Goal: Obtain resource: Download file/media

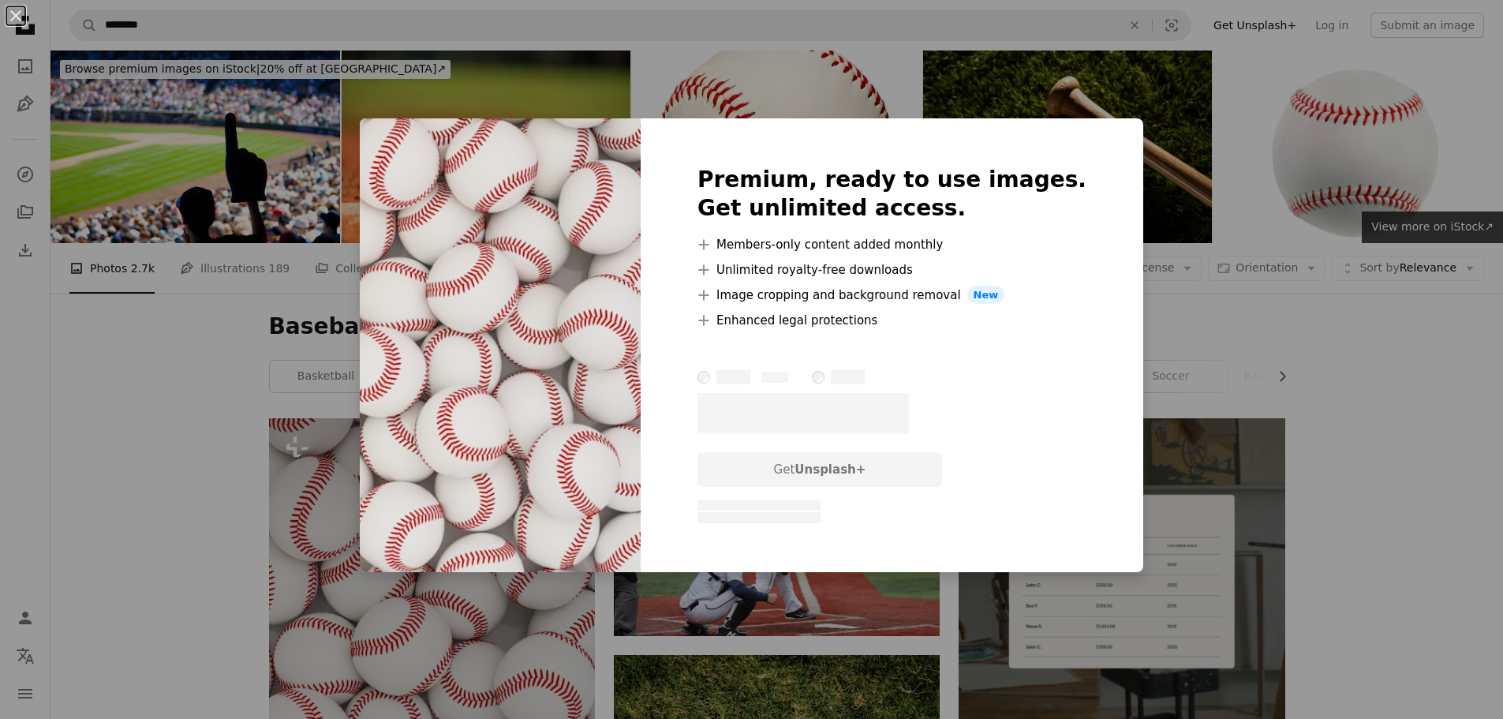
scroll to position [473, 0]
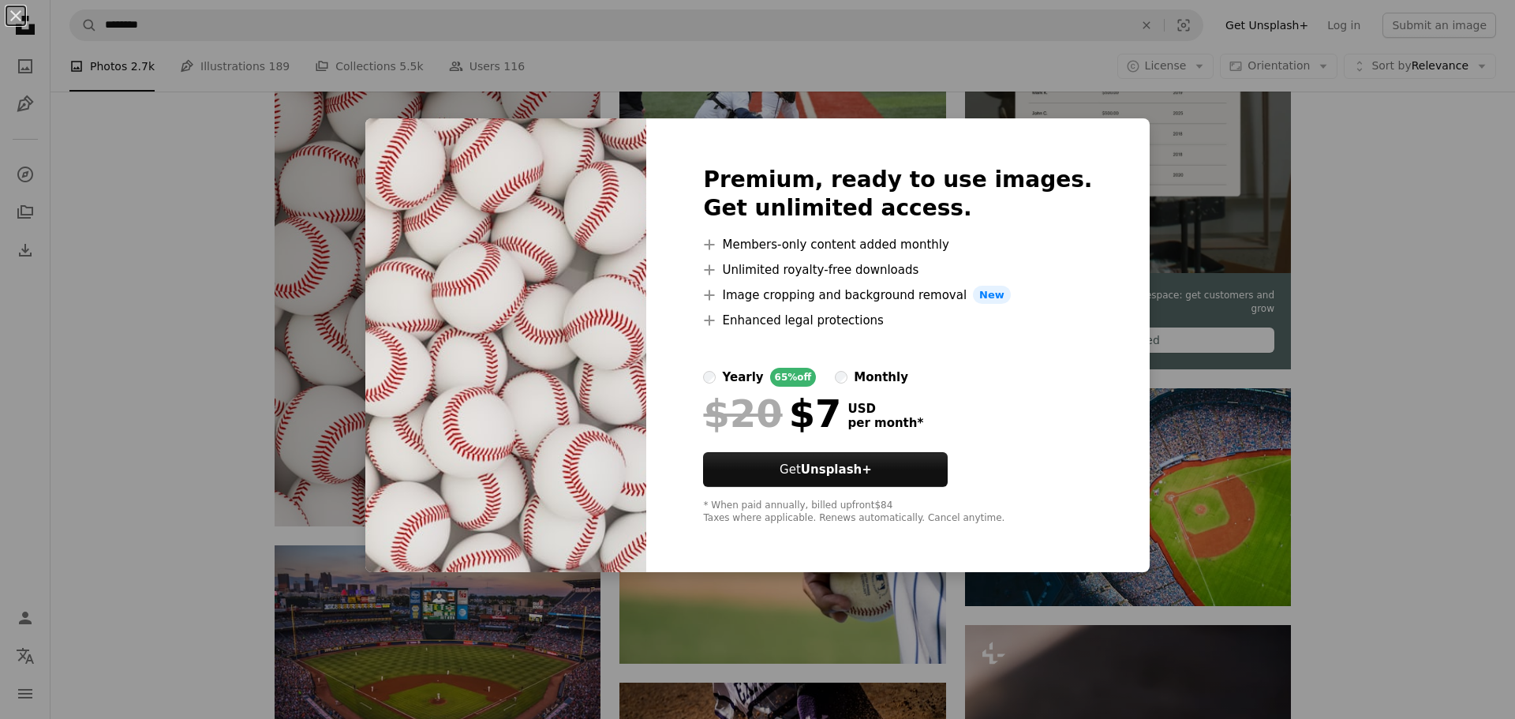
click at [181, 324] on div "An X shape Premium, ready to use images. Get unlimited access. A plus sign Memb…" at bounding box center [757, 359] width 1515 height 719
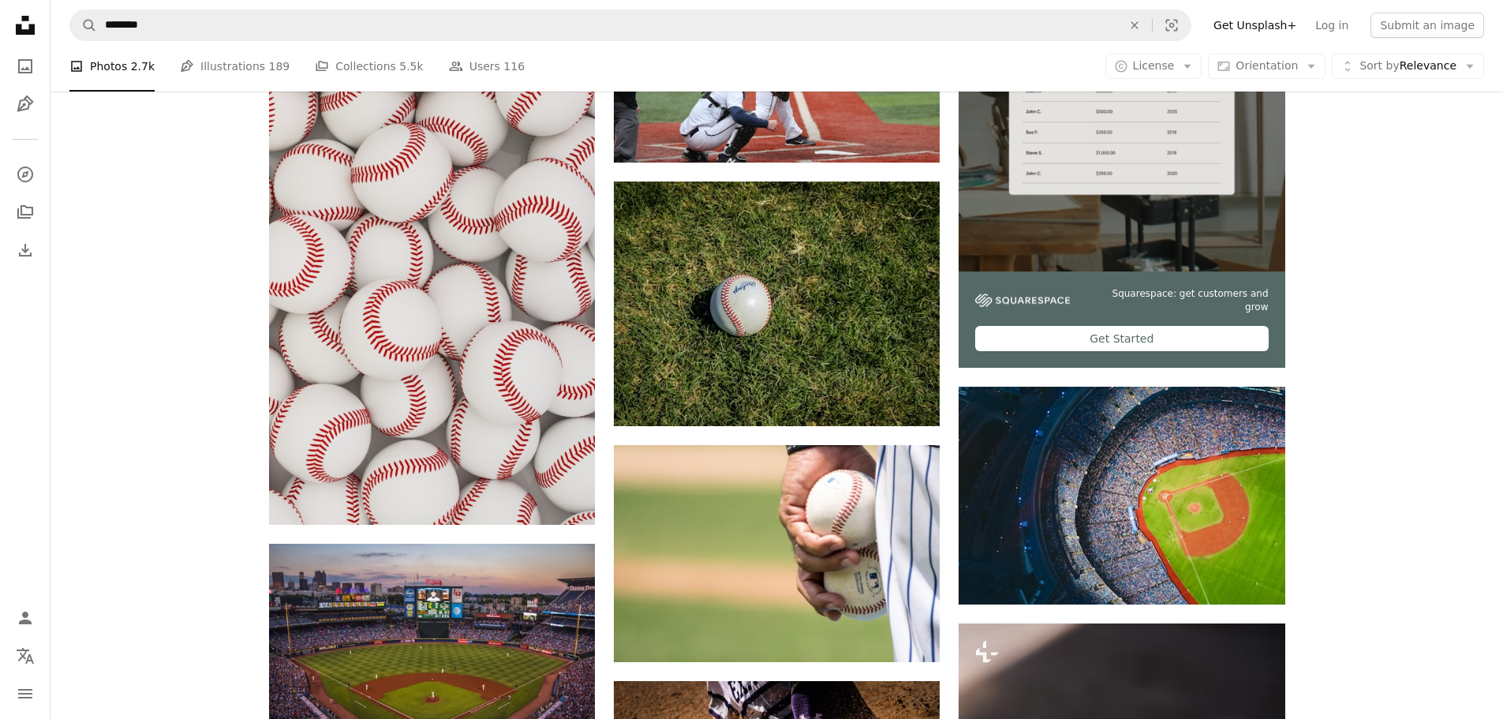
drag, startPoint x: 386, startPoint y: 323, endPoint x: 194, endPoint y: 413, distance: 212.1
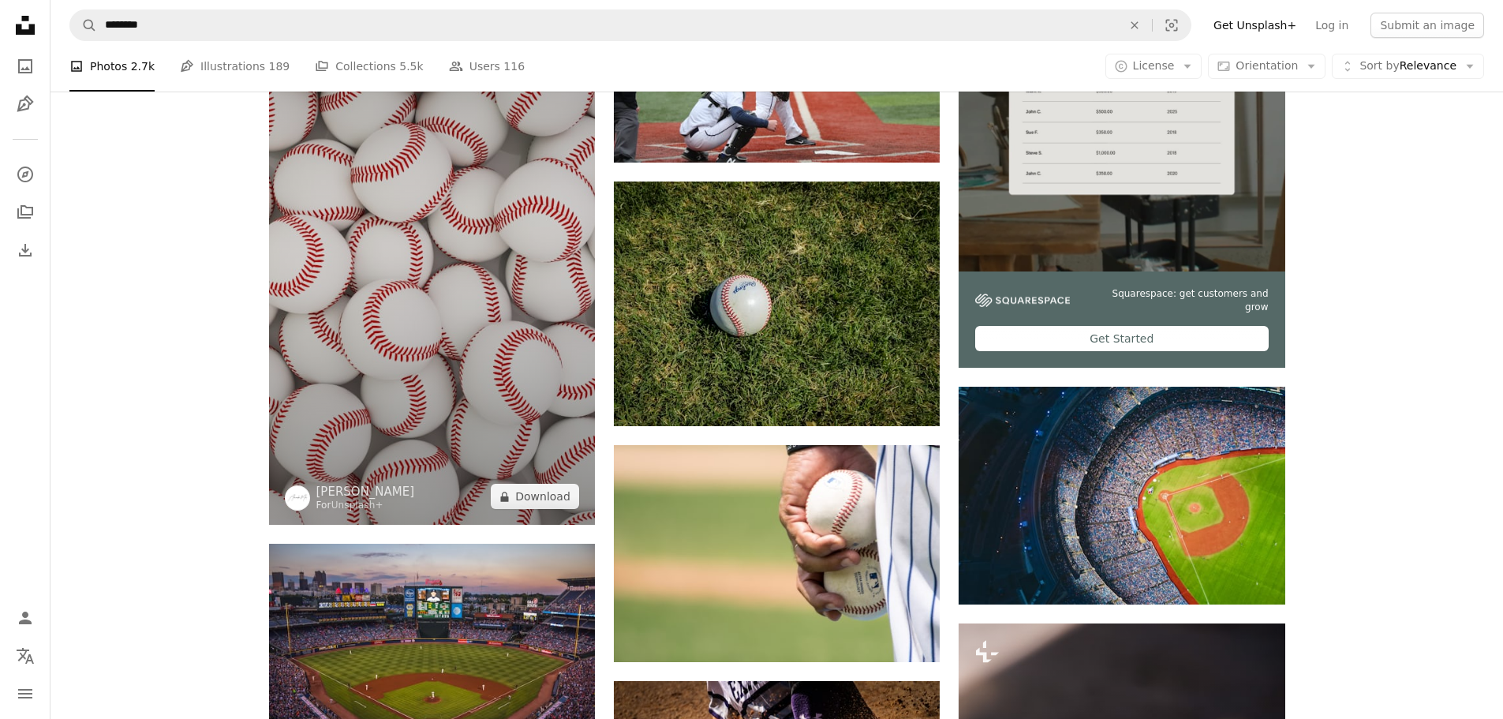
scroll to position [316, 0]
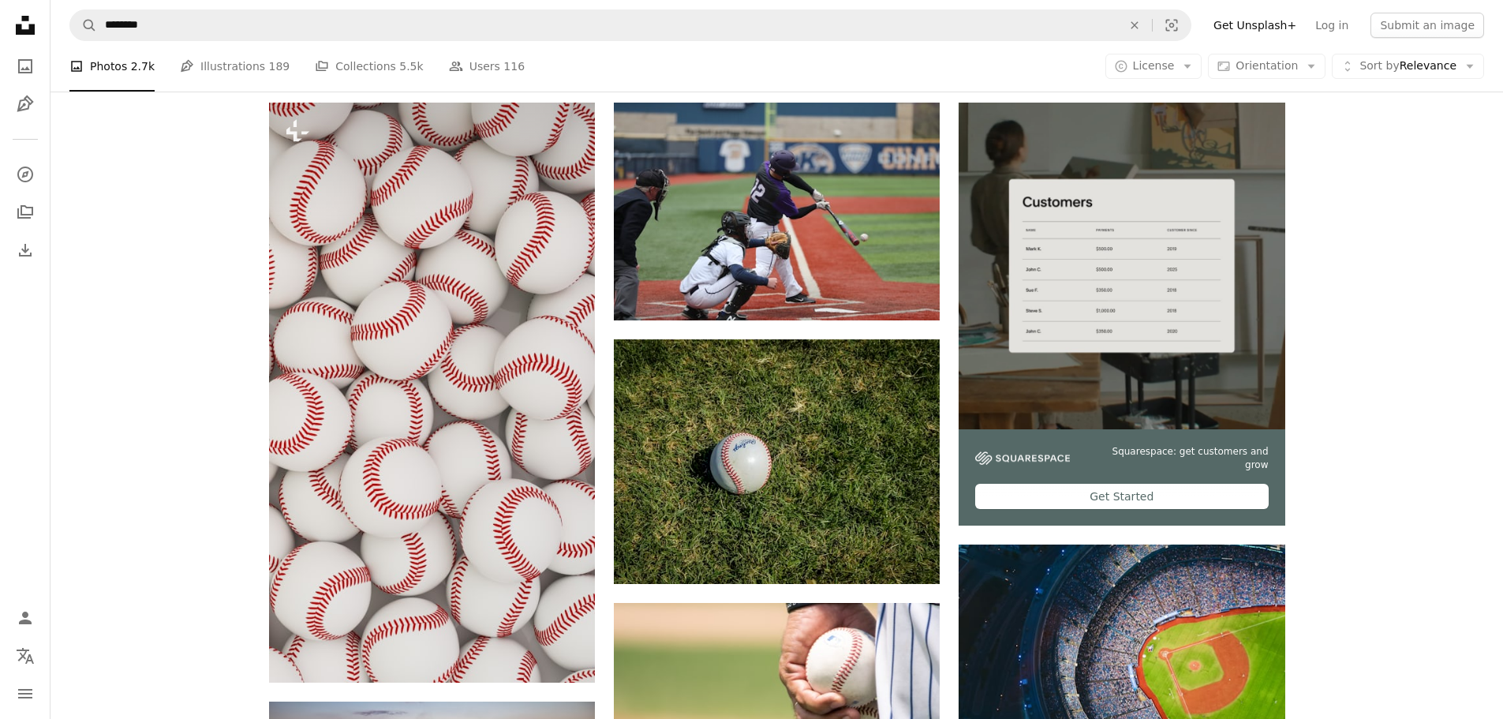
click at [1208, 6] on nav "A magnifying glass ******** An X shape Visual search Filters Get Unsplash+ Log …" at bounding box center [777, 25] width 1453 height 51
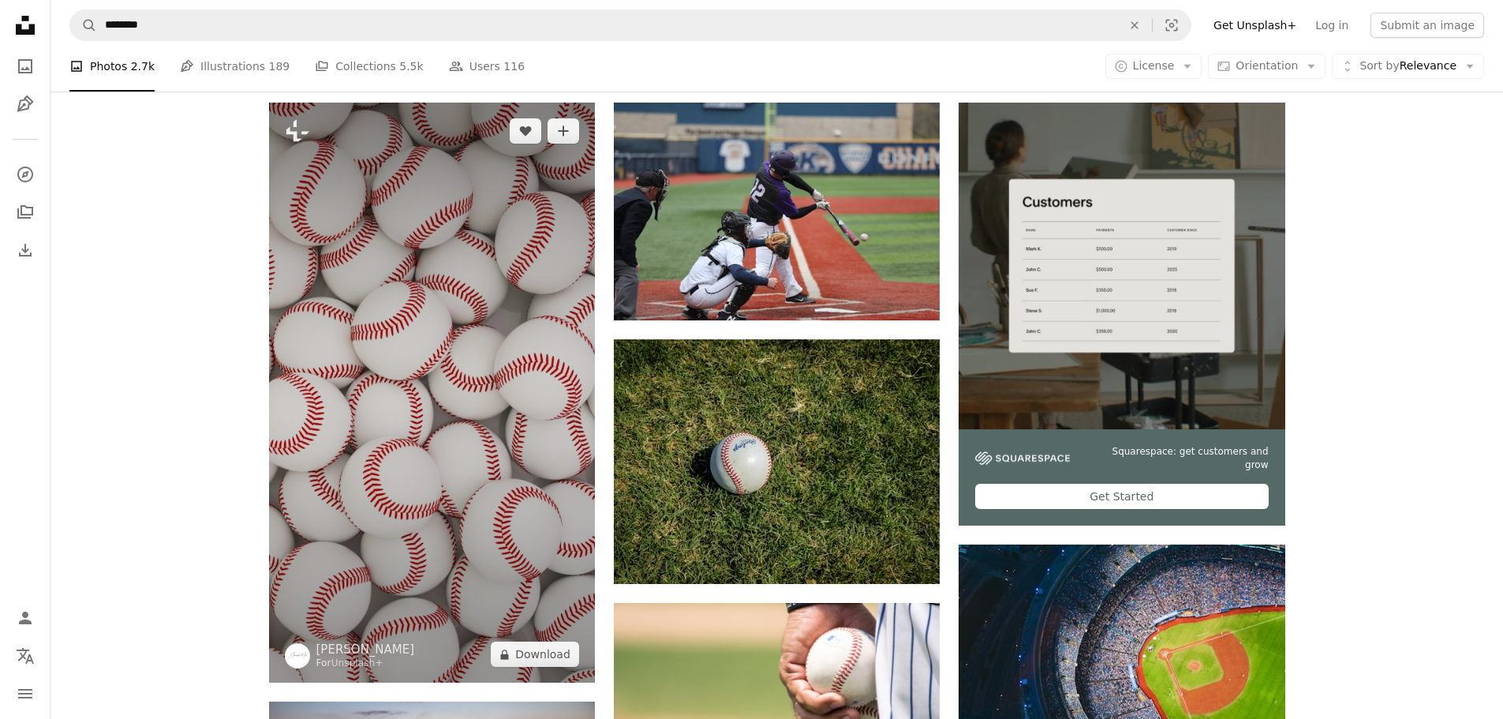
click at [440, 389] on img at bounding box center [432, 393] width 326 height 580
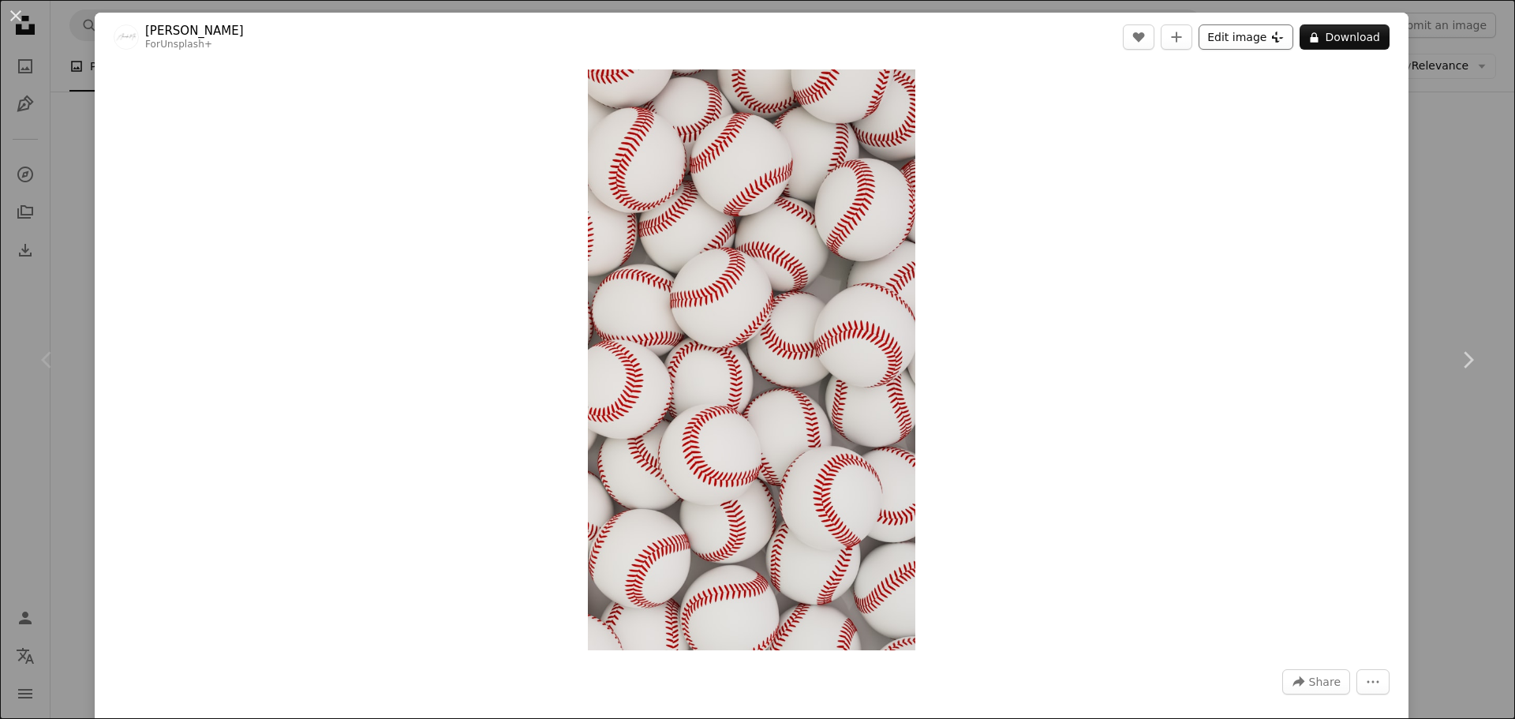
click at [1230, 33] on button "Edit image Plus sign for Unsplash+" at bounding box center [1246, 36] width 95 height 25
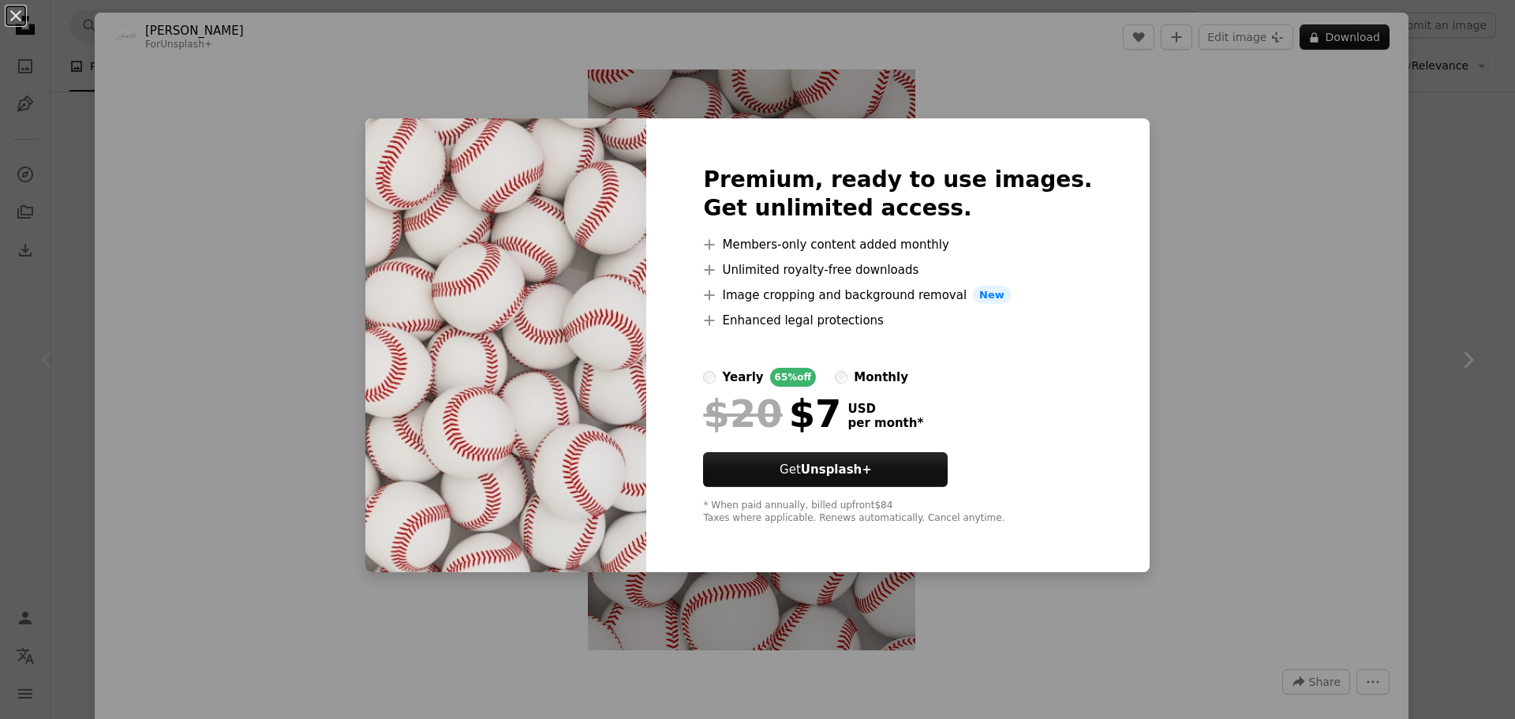
click at [1239, 234] on div "An X shape Premium, ready to use images. Get unlimited access. A plus sign Memb…" at bounding box center [757, 359] width 1515 height 719
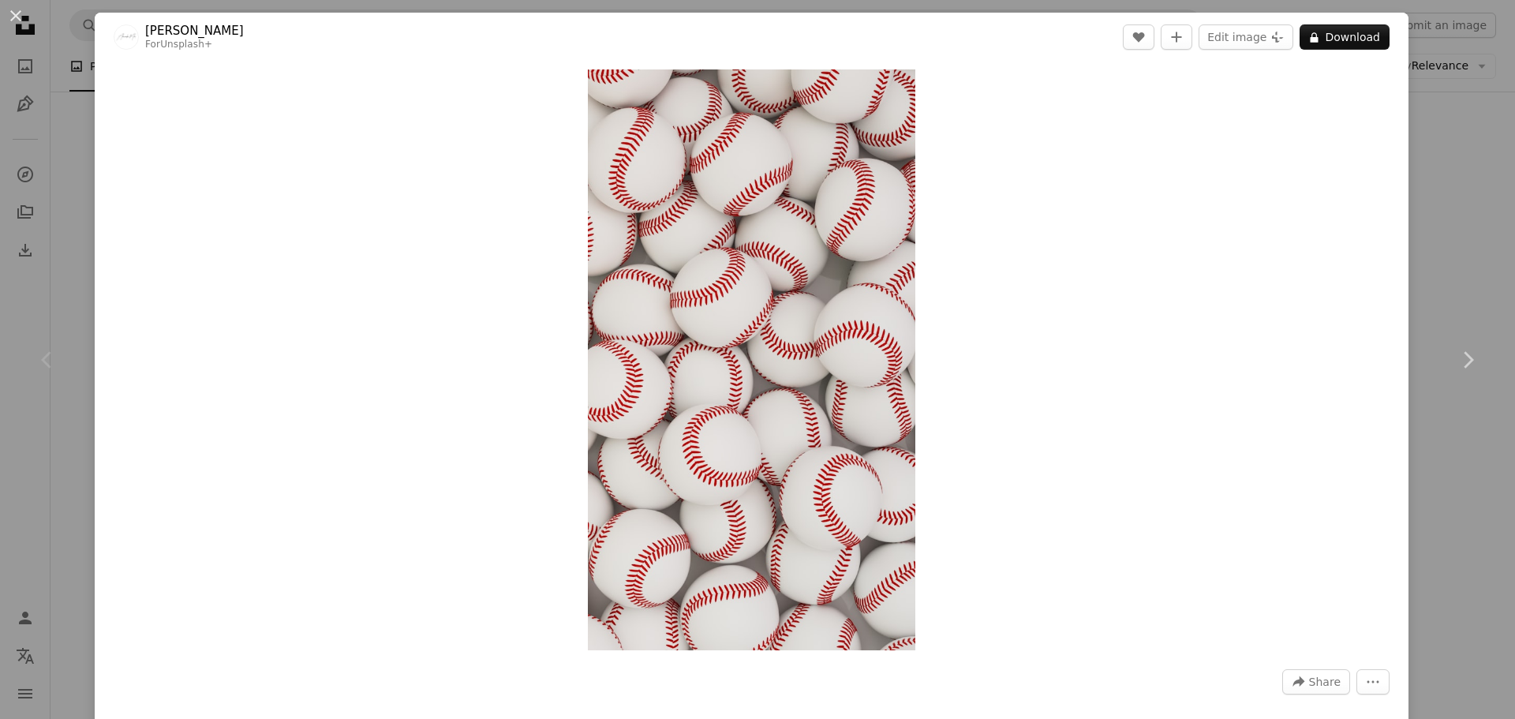
click at [87, 188] on div "An X shape Chevron left Chevron right Alexander Mils For Unsplash+ A heart A pl…" at bounding box center [757, 359] width 1515 height 719
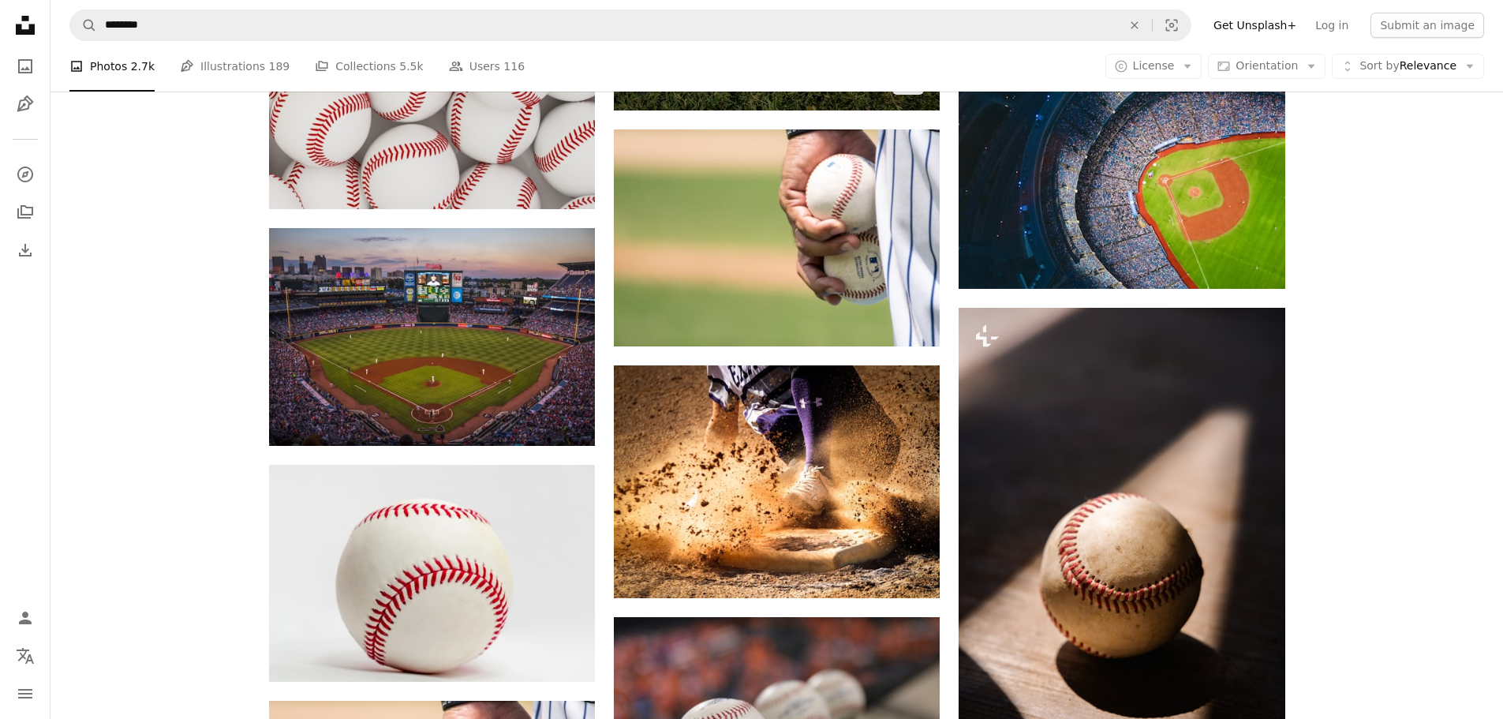
scroll to position [316, 0]
